Goal: Task Accomplishment & Management: Manage account settings

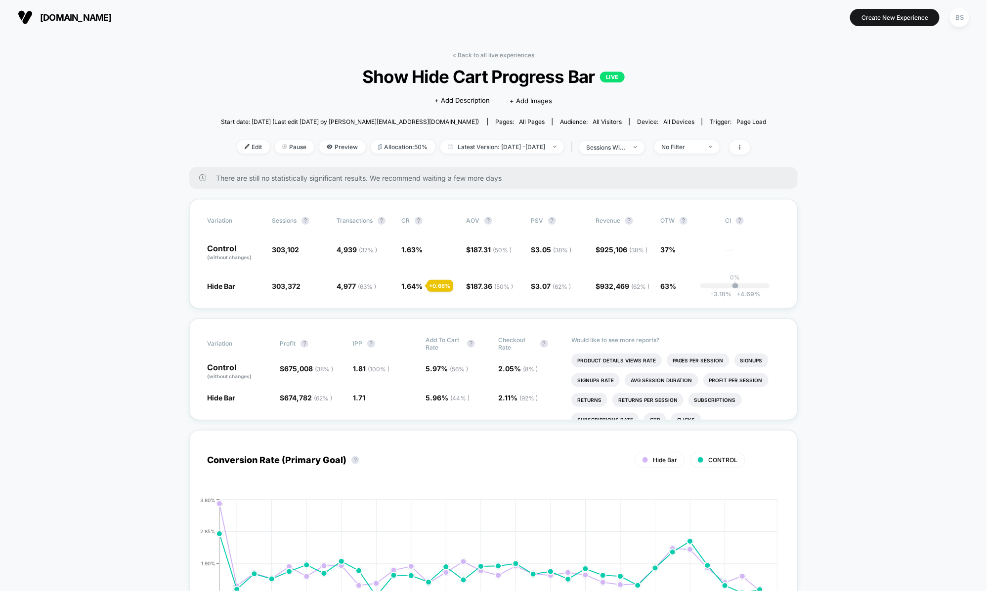
click at [476, 53] on link "< Back to all live experiences" at bounding box center [494, 54] width 82 height 7
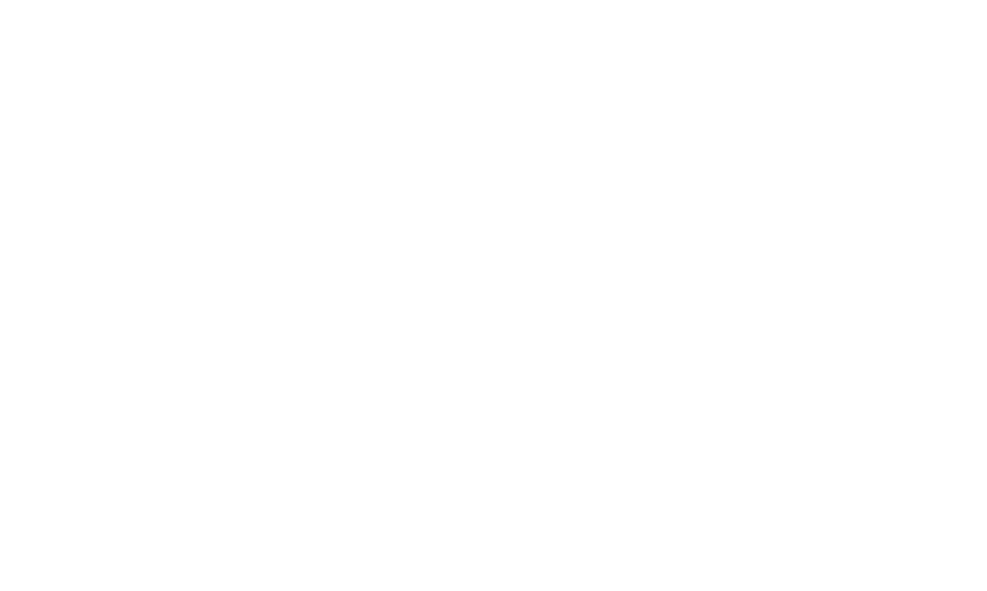
click at [476, 53] on html "Navigated to [DOMAIN_NAME] | No-code CRO for Shopify 0.80%" at bounding box center [493, 295] width 987 height 591
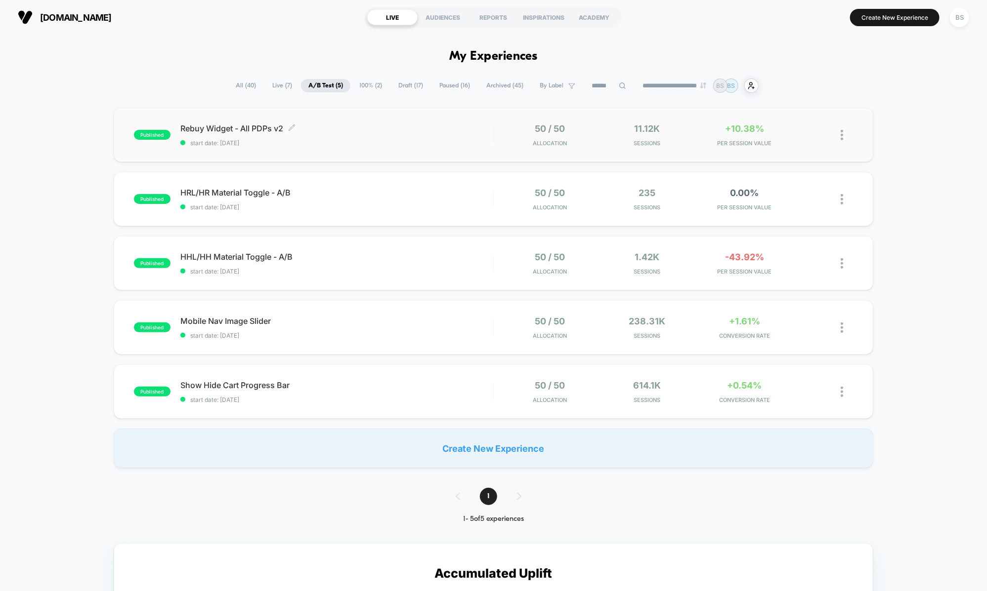
click at [487, 139] on span "start date: [DATE]" at bounding box center [336, 142] width 313 height 7
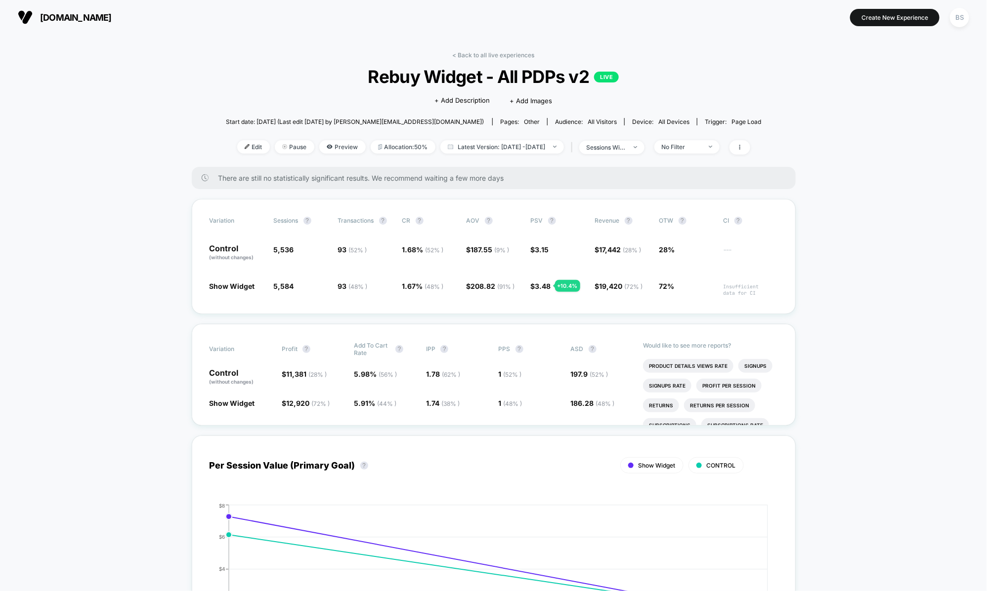
click at [733, 156] on div "< Back to all live experiences Rebuy Widget - All PDPs v2 LIVE Click to edit ex…" at bounding box center [494, 109] width 536 height 116
click at [719, 153] on span "No Filter" at bounding box center [686, 146] width 65 height 13
click at [690, 185] on span "Mobile Visitors" at bounding box center [695, 184] width 47 height 8
click at [700, 295] on button "Save" at bounding box center [702, 291] width 90 height 16
click at [485, 56] on link "< Back to all live experiences" at bounding box center [494, 54] width 82 height 7
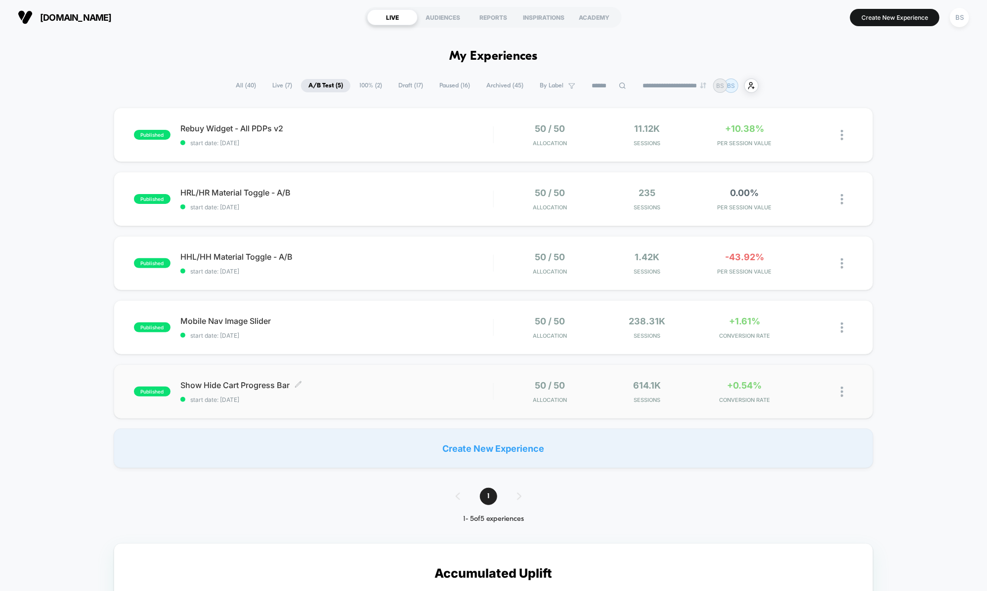
click at [455, 399] on span "start date: [DATE]" at bounding box center [336, 399] width 313 height 7
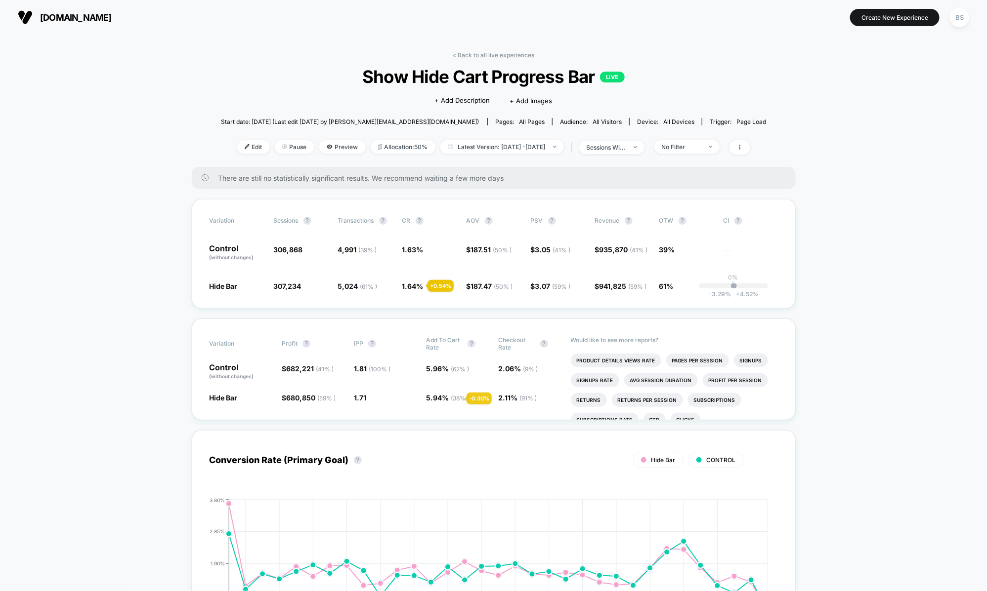
scroll to position [160, 0]
